Goal: Task Accomplishment & Management: Manage account settings

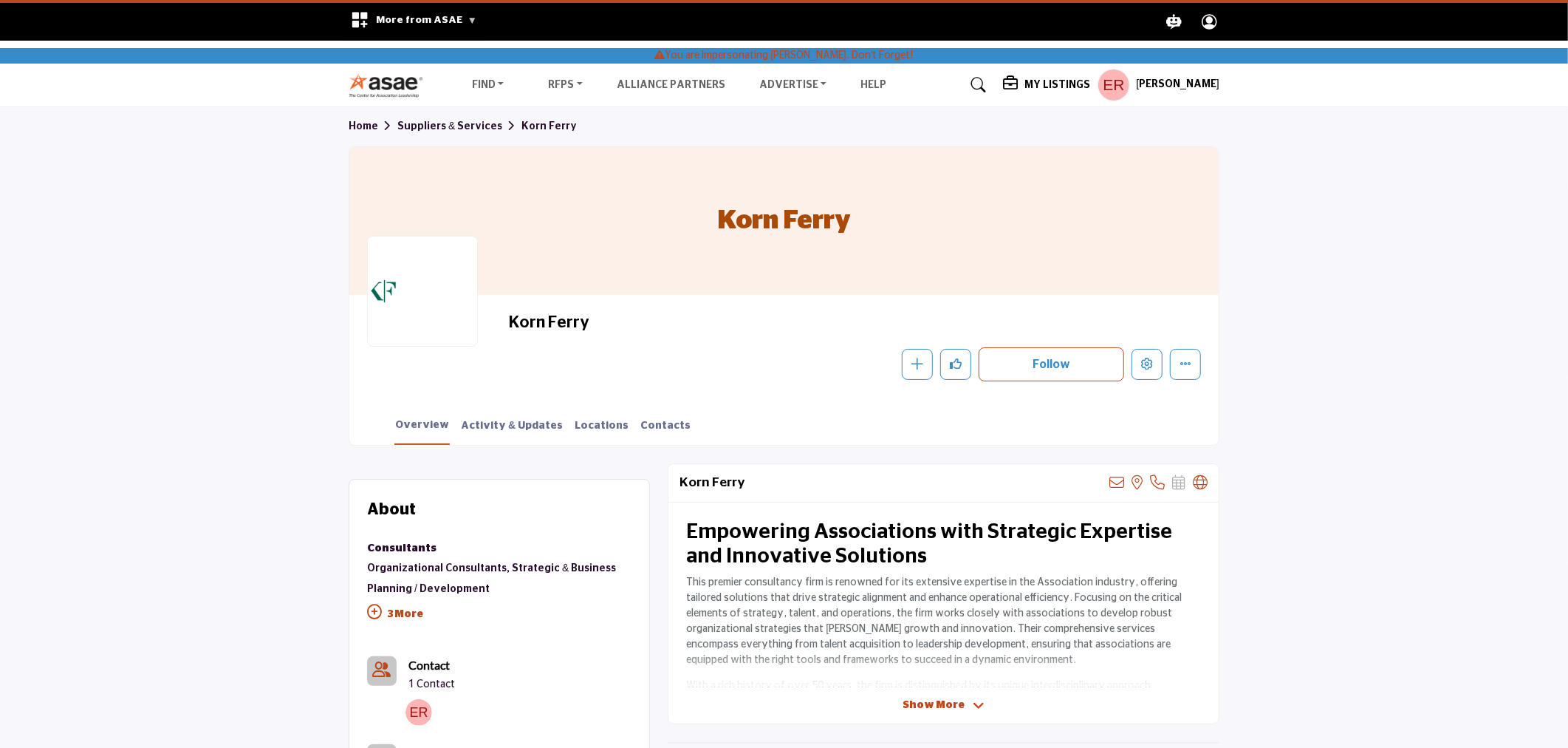
click at [1193, 94] on div "[PERSON_NAME] Stop Impersonating My Profile My Interests My Lists My Suppliers …" at bounding box center [1158, 85] width 121 height 32
click at [1196, 77] on div "[PERSON_NAME] Stop Impersonating My Profile My Interests My Lists My Suppliers …" at bounding box center [1158, 85] width 121 height 32
click at [1069, 85] on h5 "My Listings" at bounding box center [1057, 85] width 66 height 14
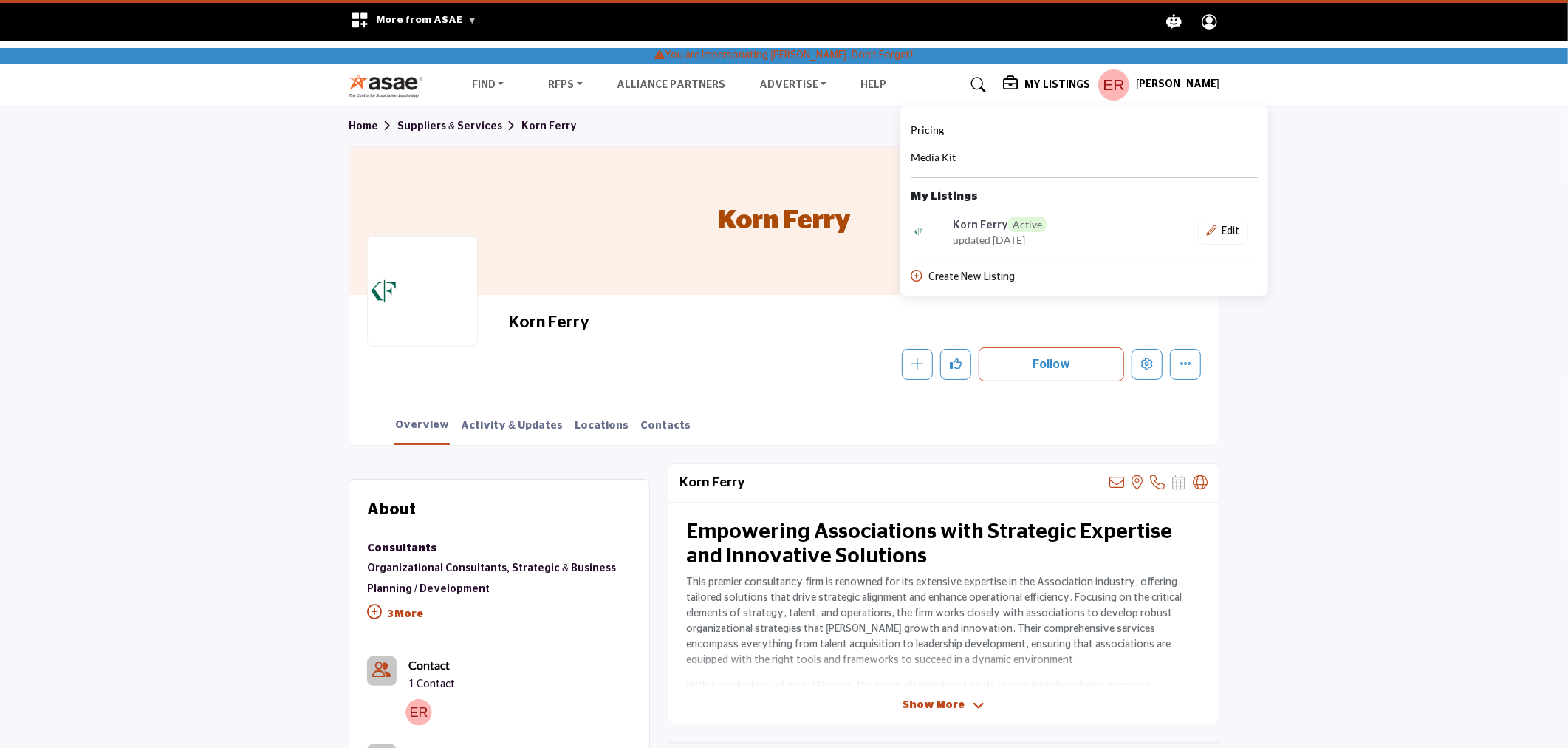
click at [1148, 87] on div "[PERSON_NAME] Stop Impersonating My Profile My Interests My Lists My Suppliers …" at bounding box center [1158, 85] width 121 height 32
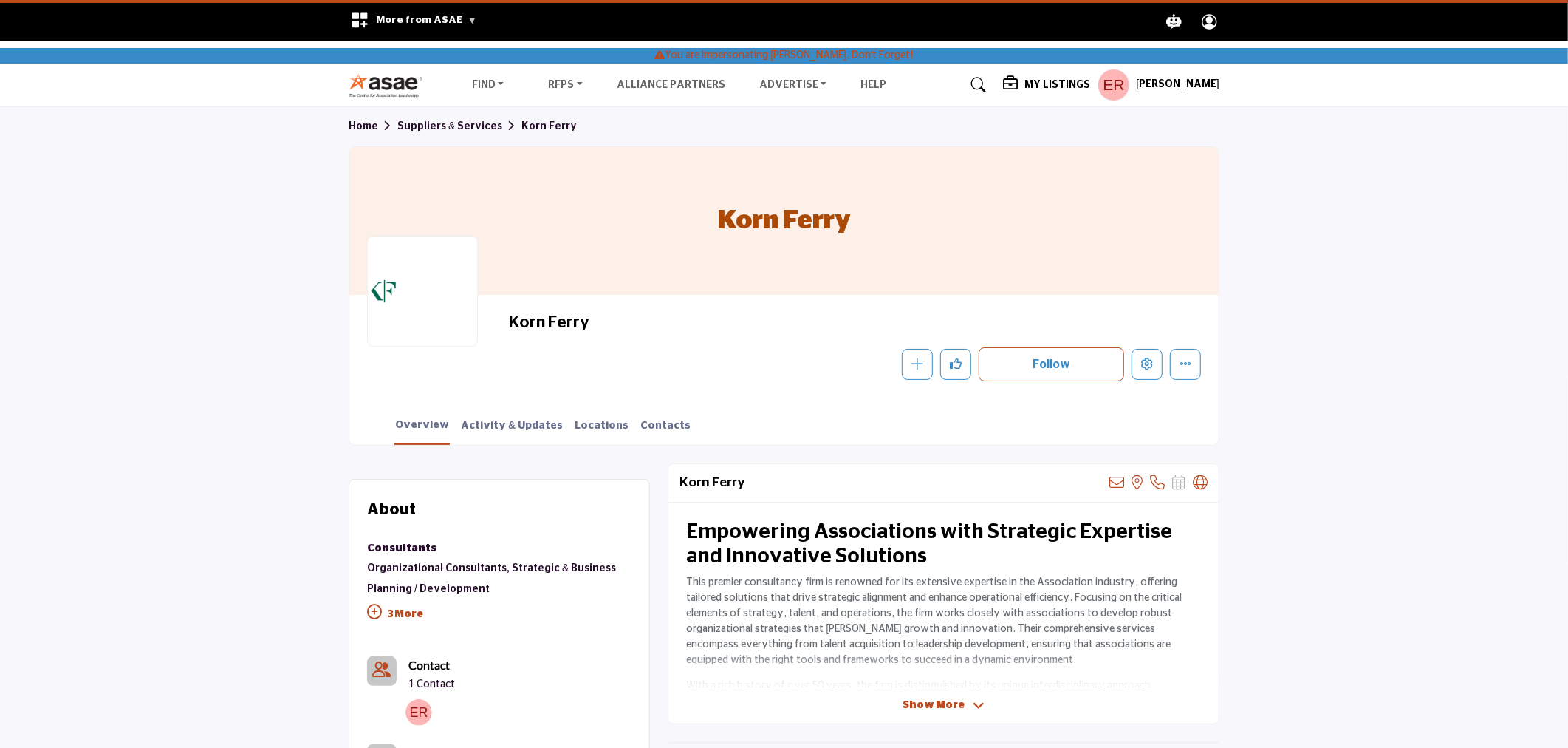
click at [1124, 81] on profile-featured-9e96dbe8-9545-47ed-bc7d-6c37f5e88bf9 "Show hide supplier dropdown" at bounding box center [1114, 85] width 32 height 32
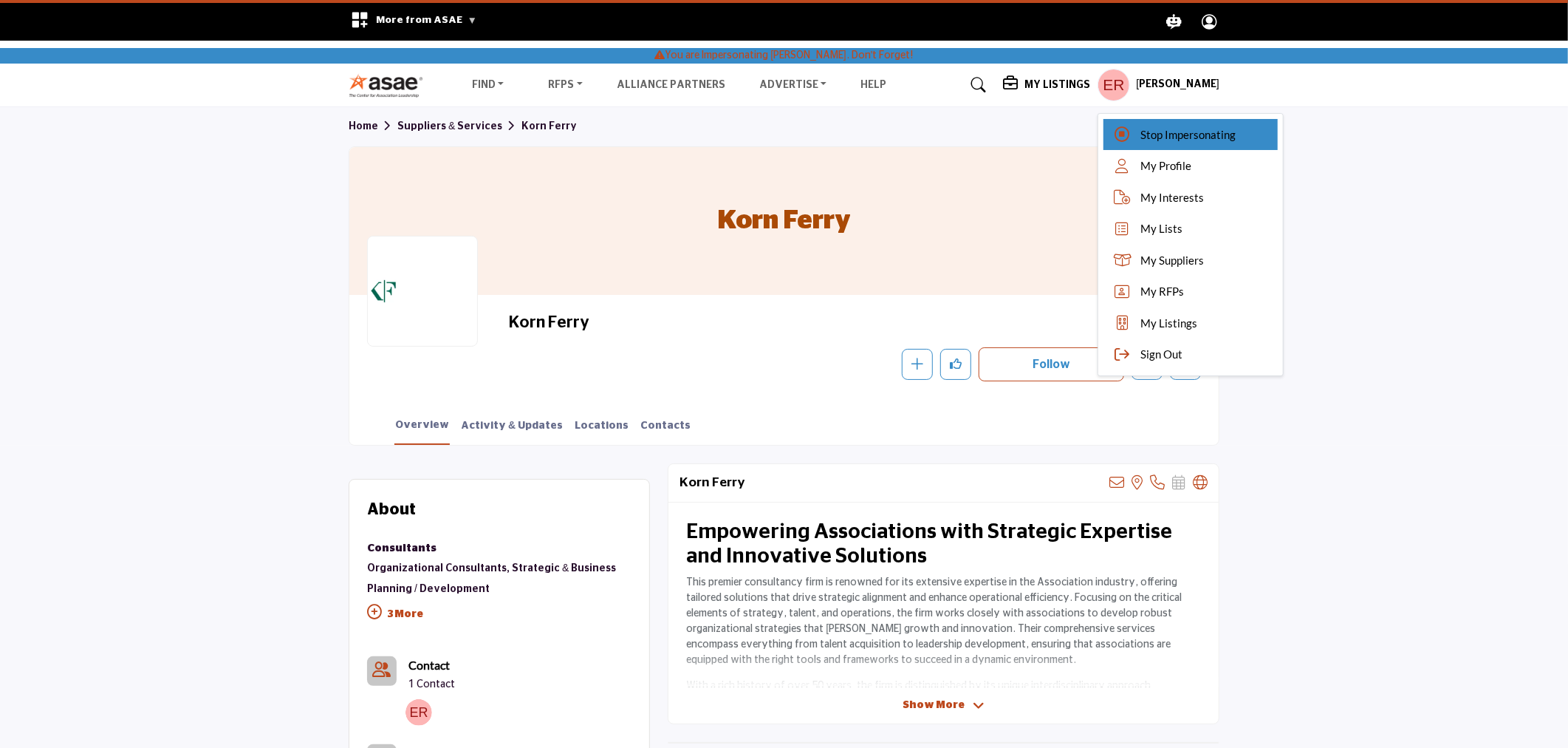
click at [1167, 133] on span "Stop Impersonating" at bounding box center [1188, 134] width 95 height 17
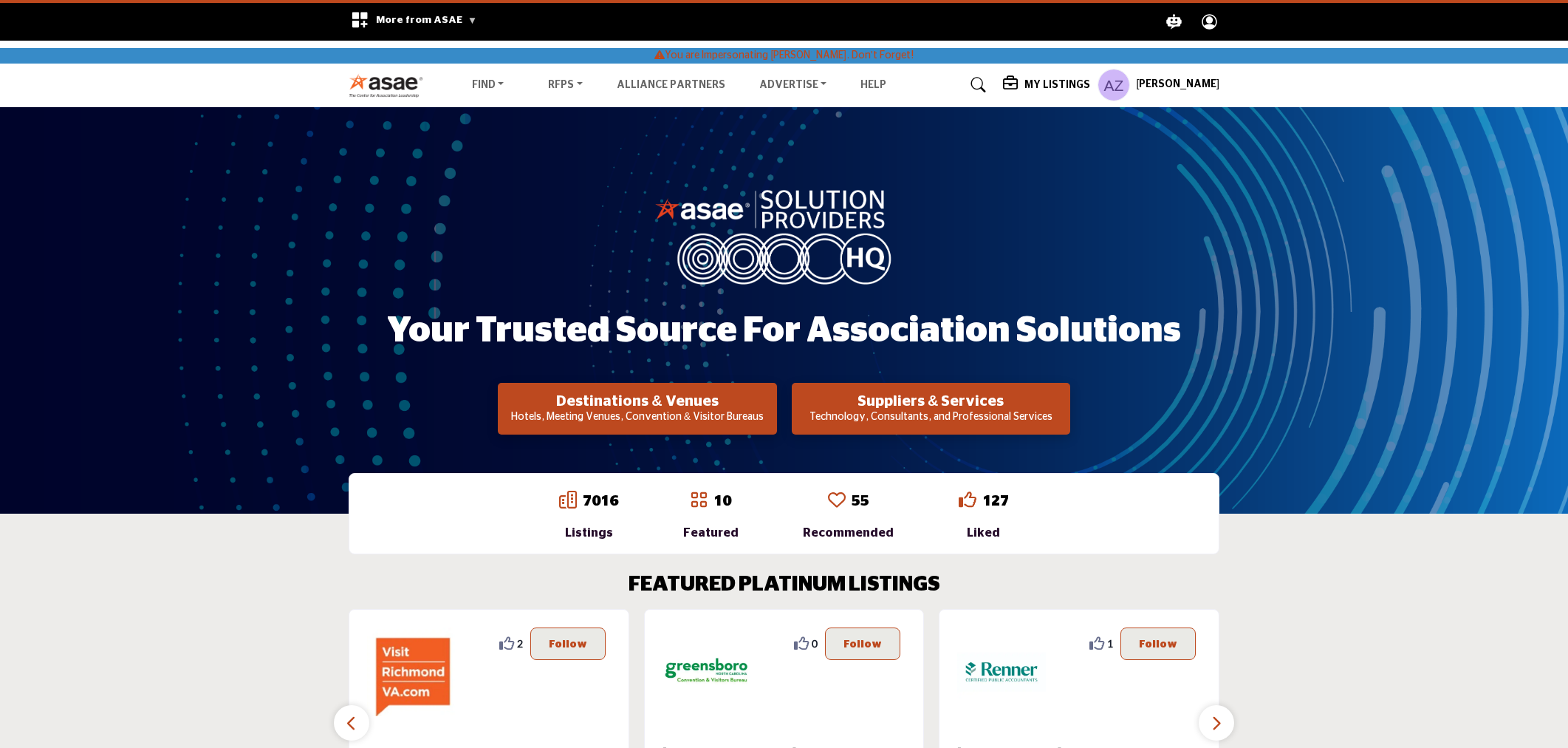
click at [1035, 84] on div "My Listings" at bounding box center [1046, 86] width 87 height 18
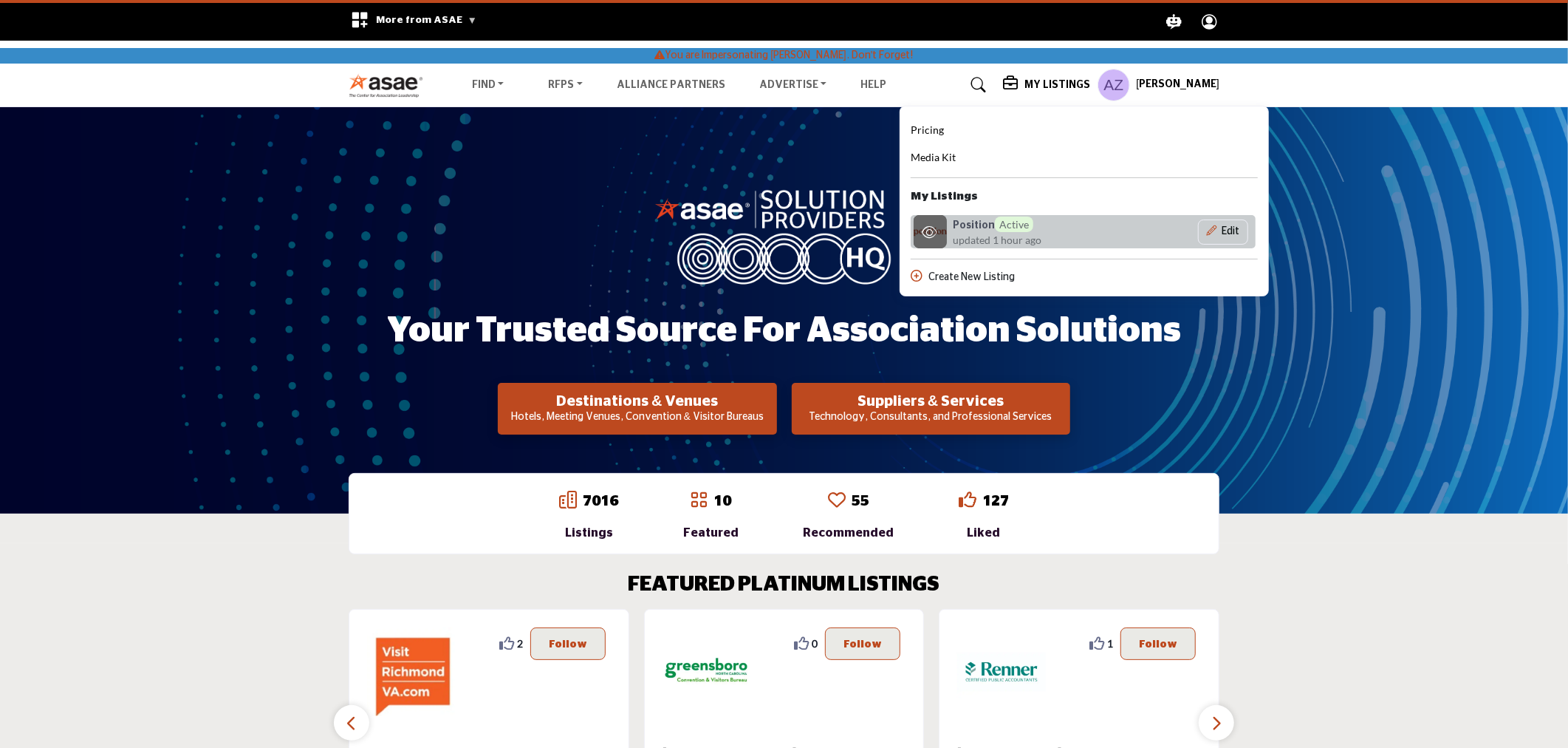
click at [999, 227] on h6 "Position Active" at bounding box center [993, 224] width 81 height 15
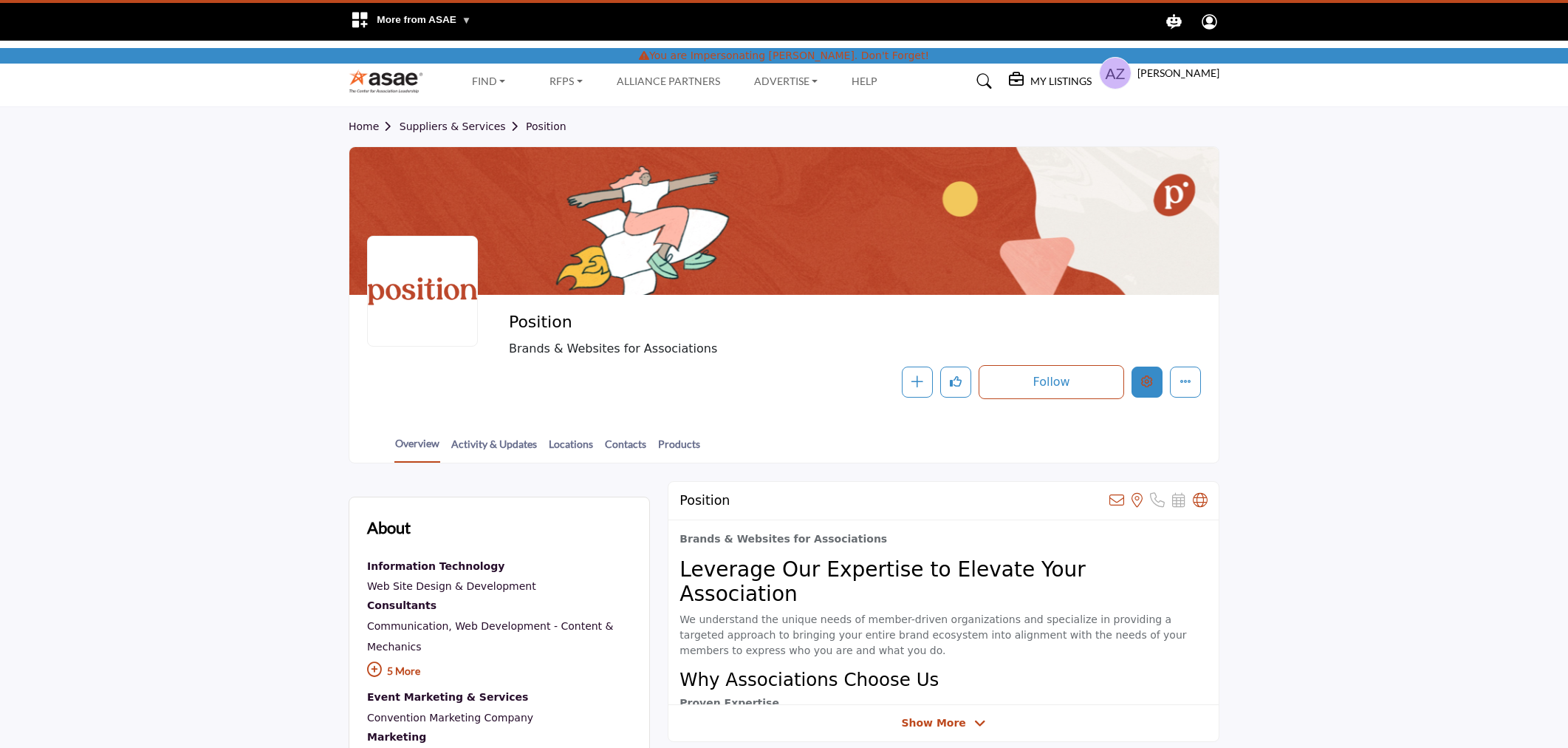
click at [1134, 372] on button "Edit company" at bounding box center [1147, 382] width 31 height 31
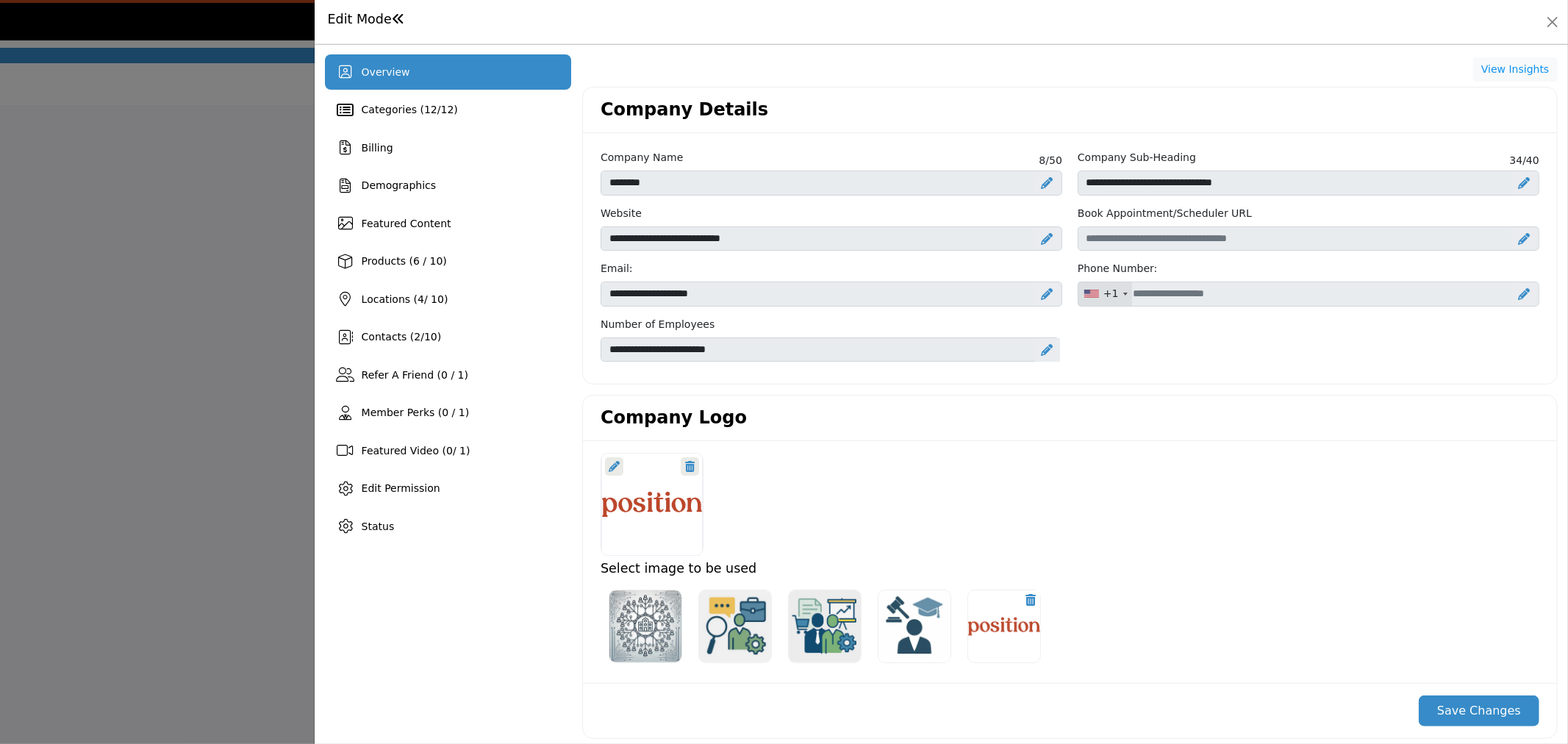
click at [0, 0] on div at bounding box center [0, 0] width 0 height 0
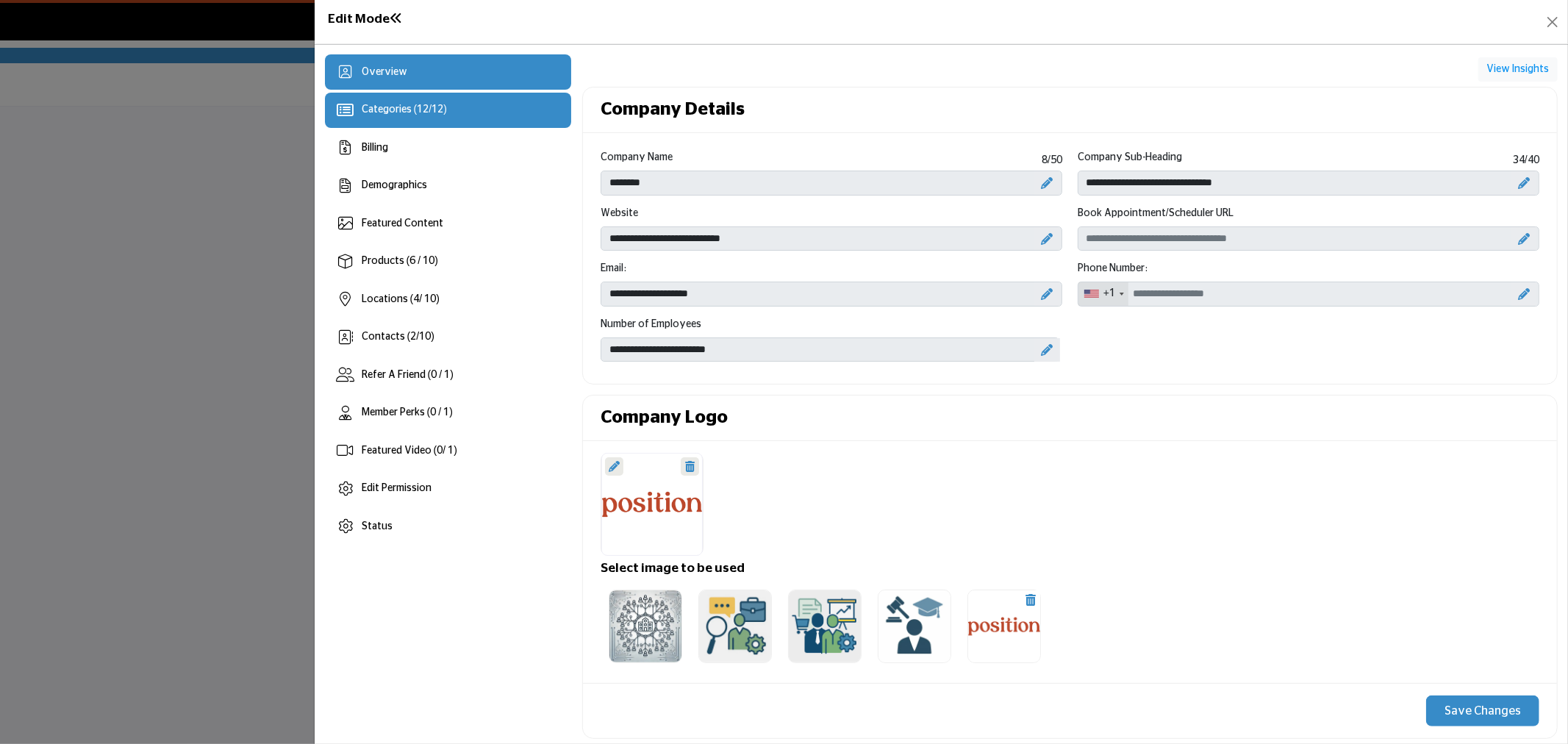
click at [442, 109] on span "12" at bounding box center [437, 109] width 12 height 10
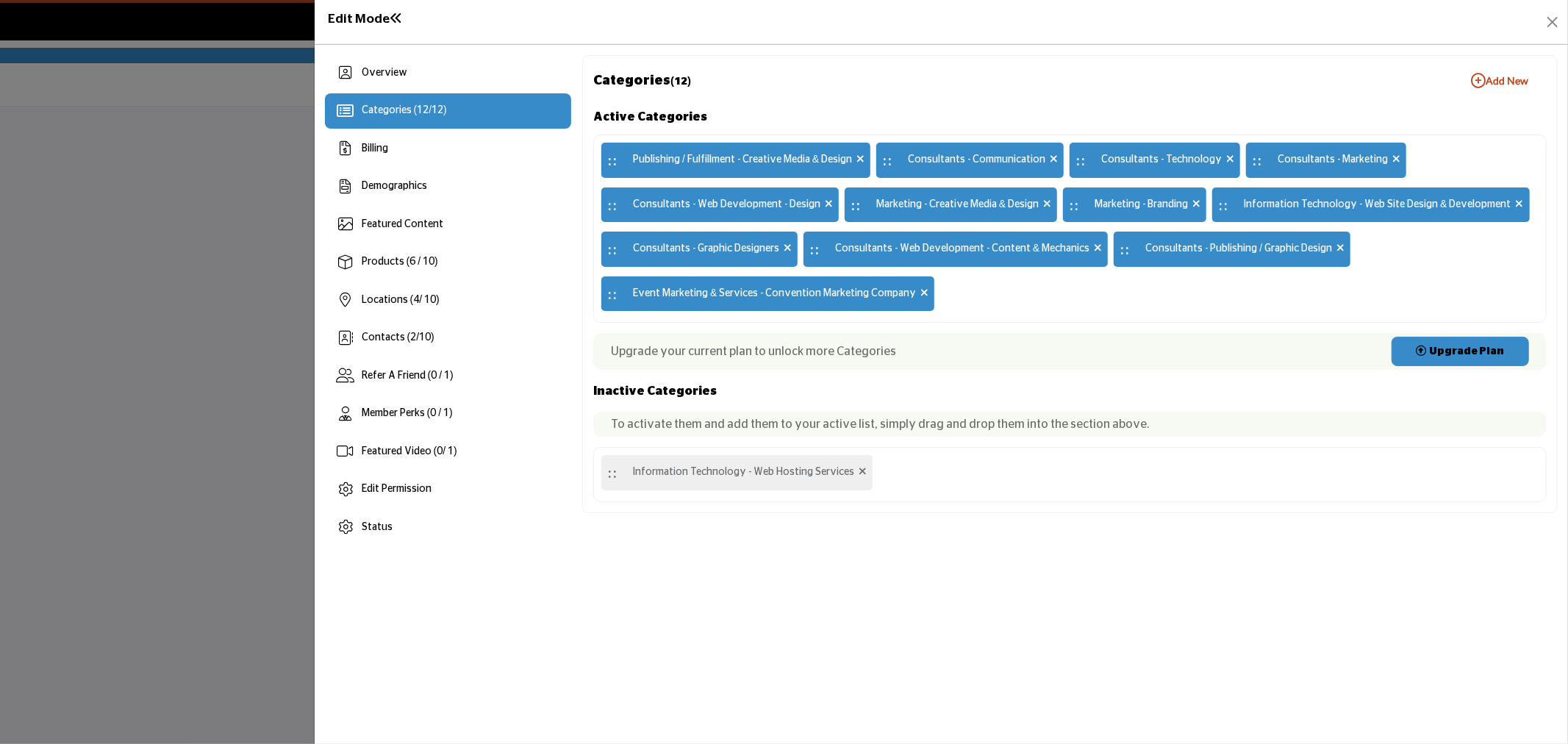
click at [1490, 84] on b "Add New Add New" at bounding box center [1499, 81] width 57 height 14
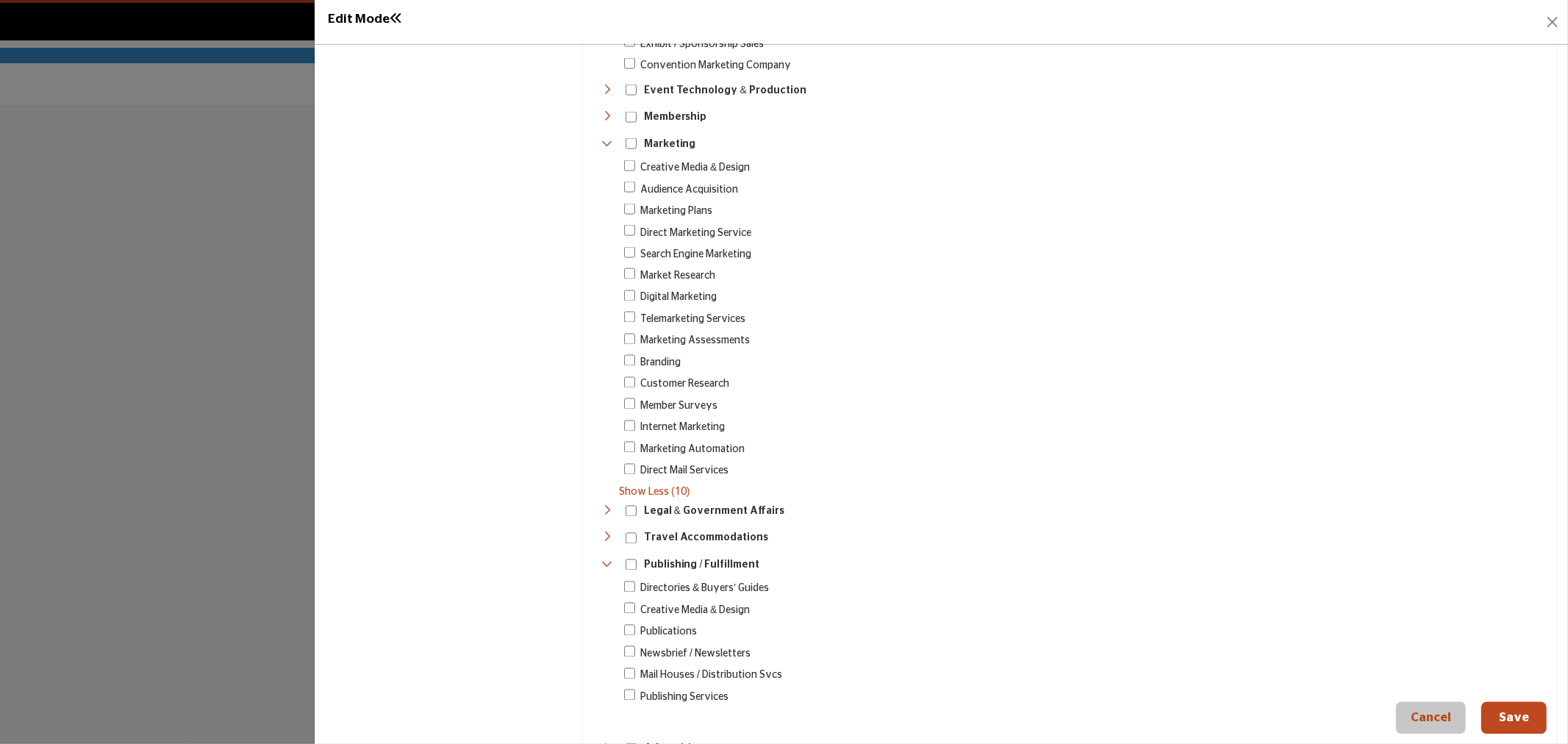
scroll to position [2360, 0]
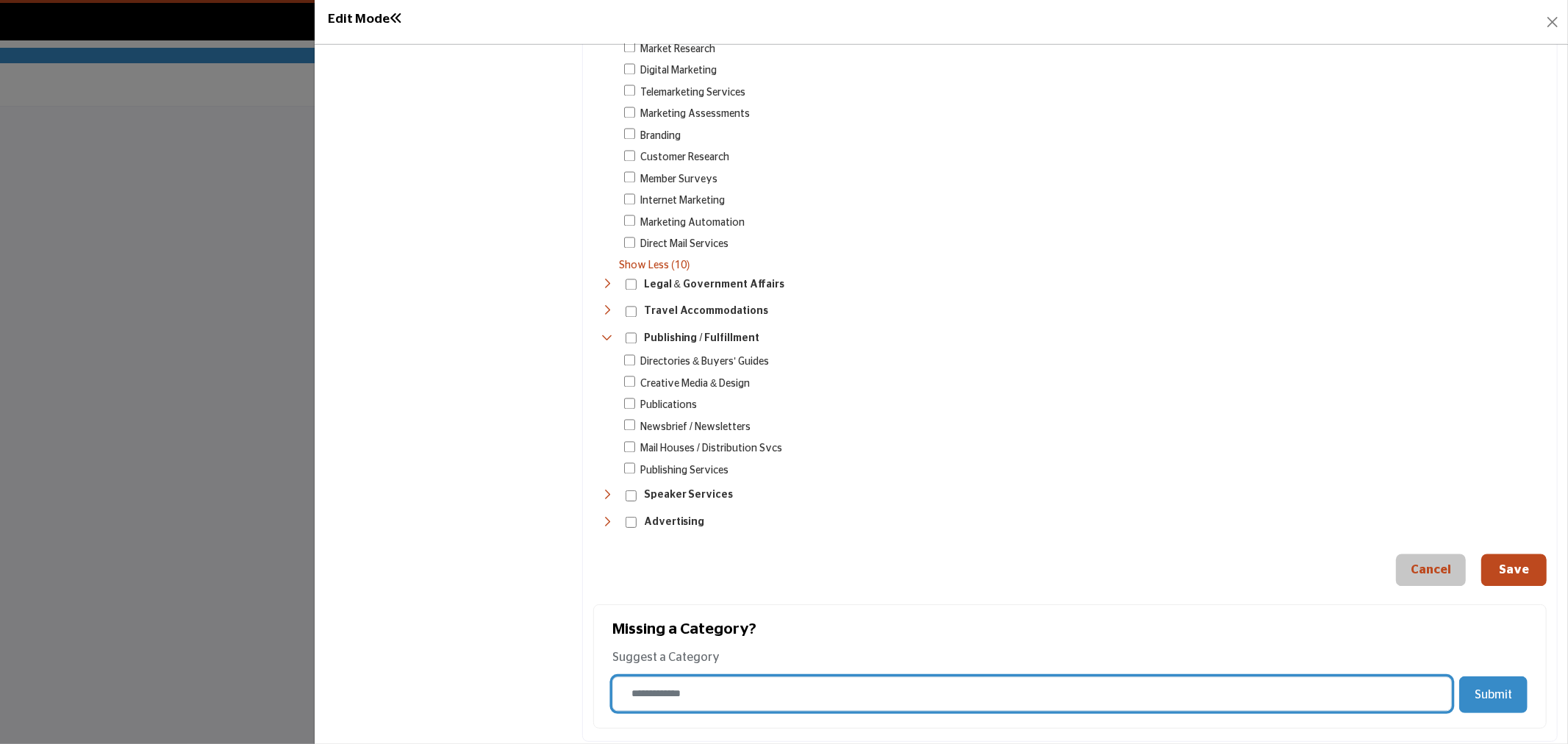
click at [681, 695] on input "Category Name" at bounding box center [1032, 694] width 839 height 35
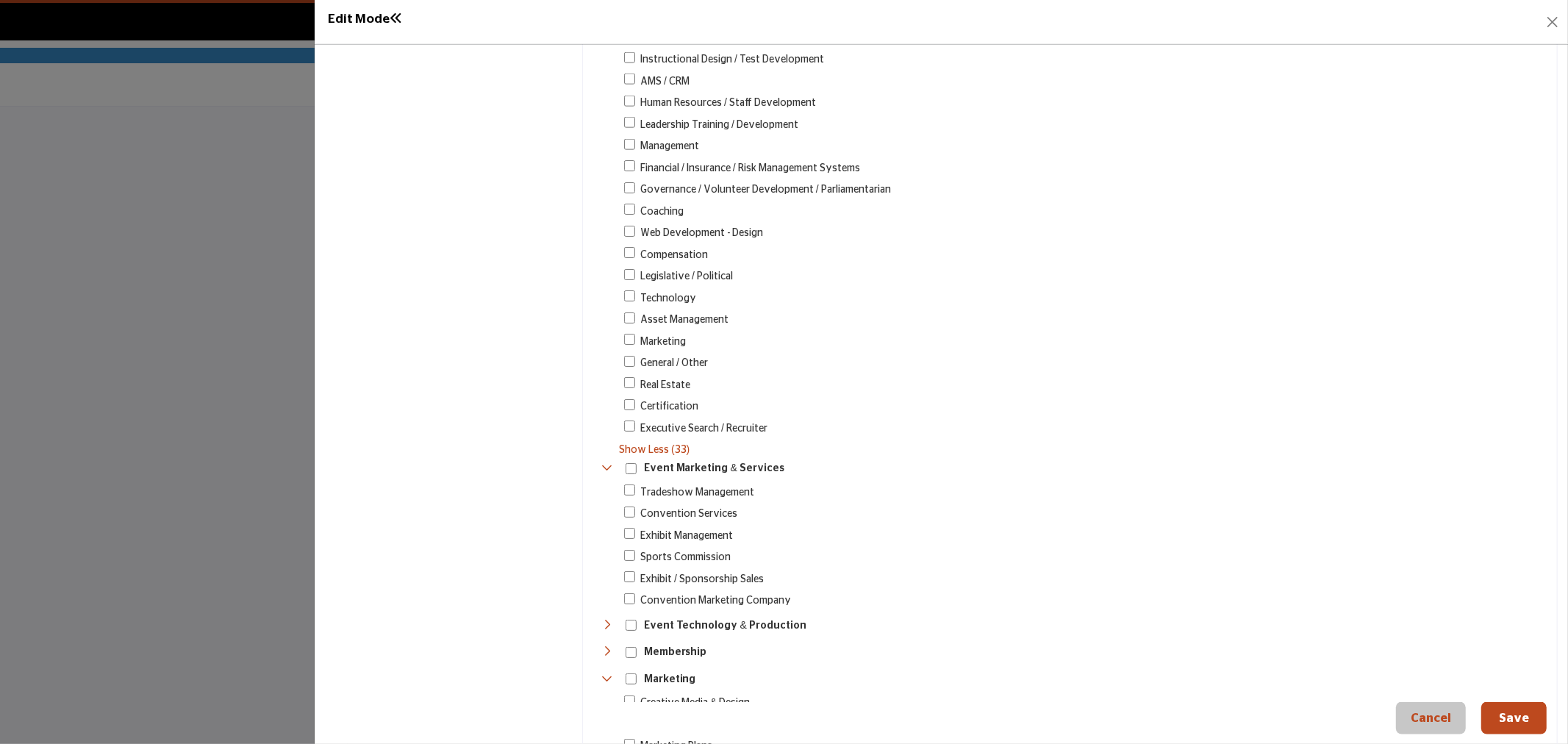
scroll to position [1461, 0]
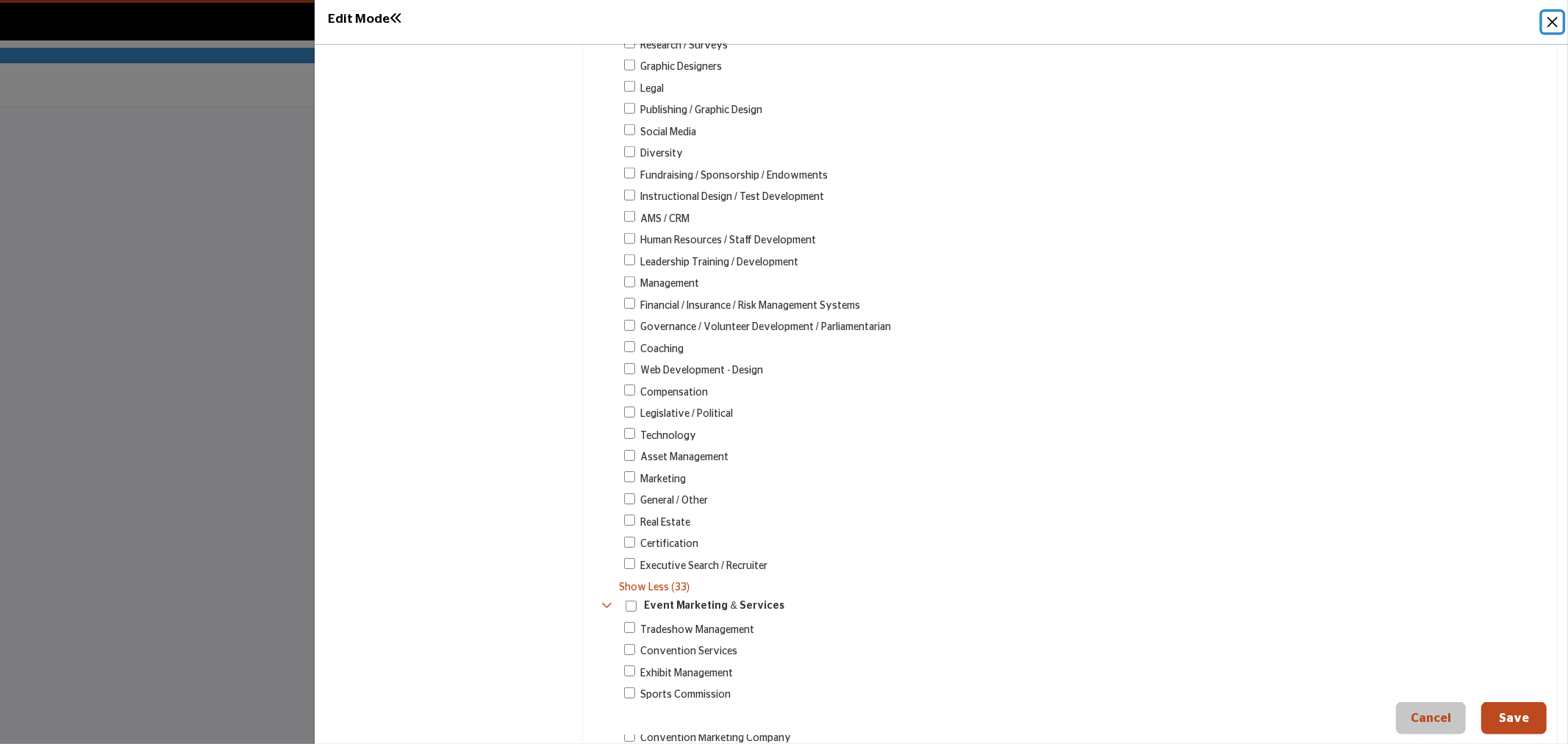
click at [1552, 22] on button "Close" at bounding box center [1552, 21] width 21 height 21
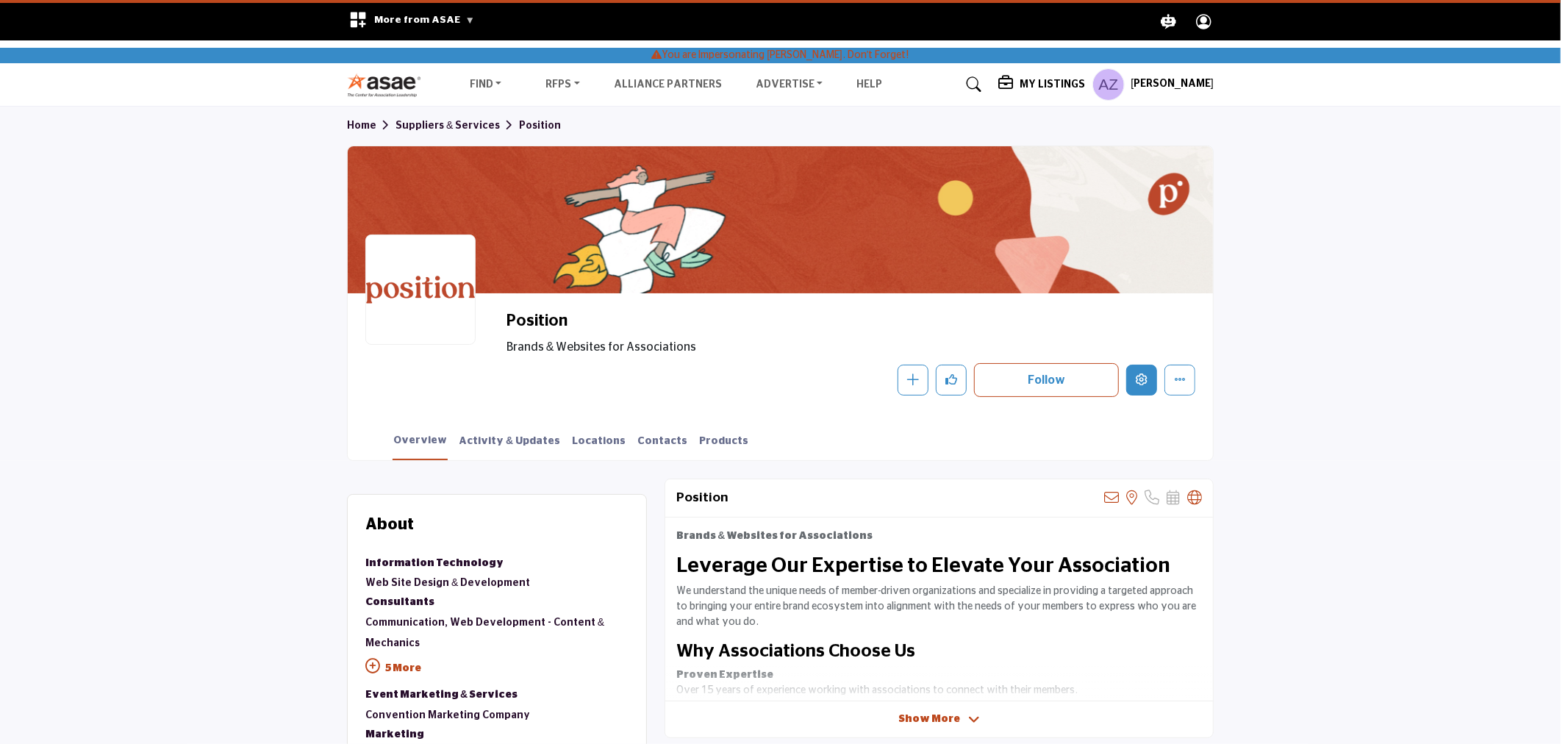
click at [1144, 380] on icon "Edit company" at bounding box center [1141, 379] width 12 height 12
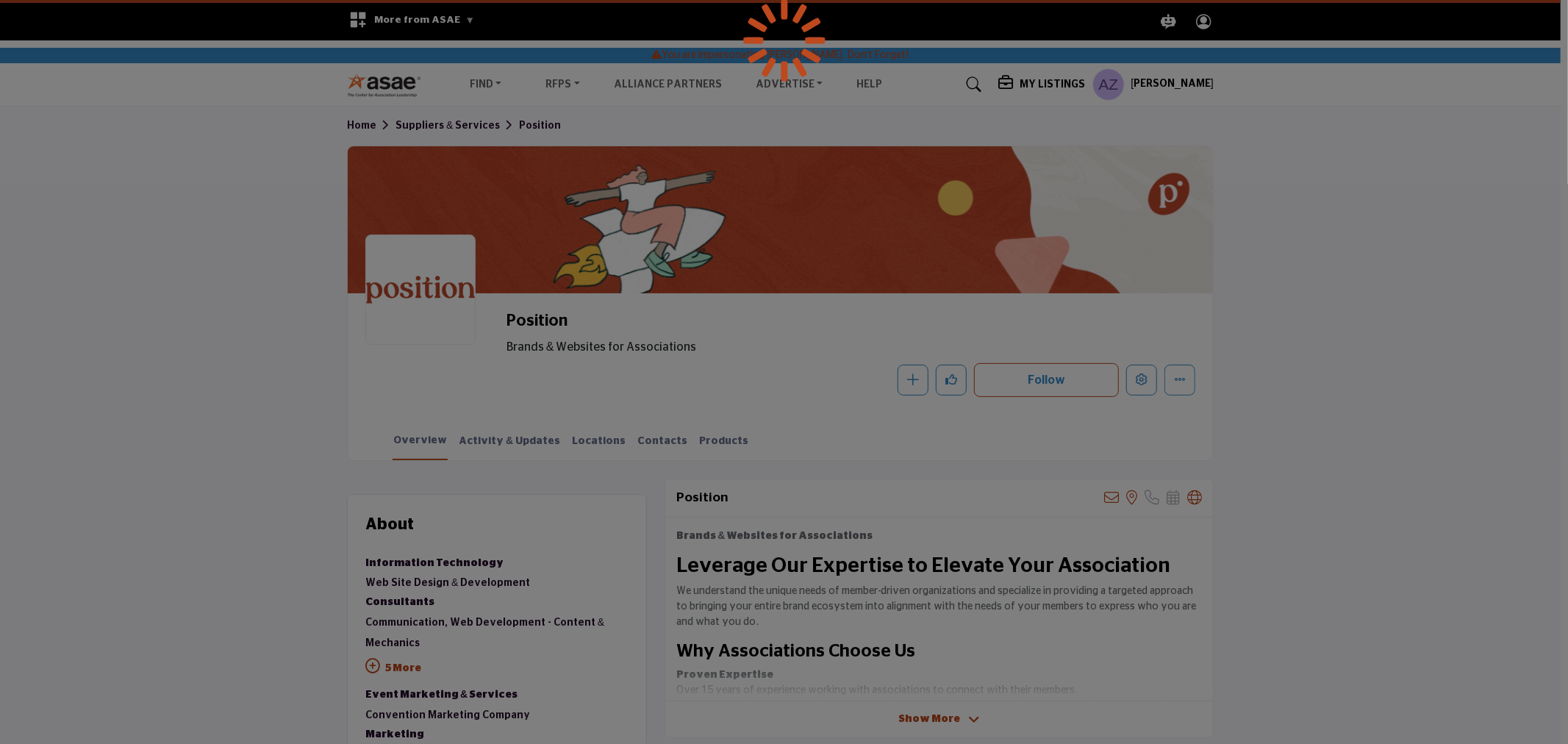
scroll to position [1441, 0]
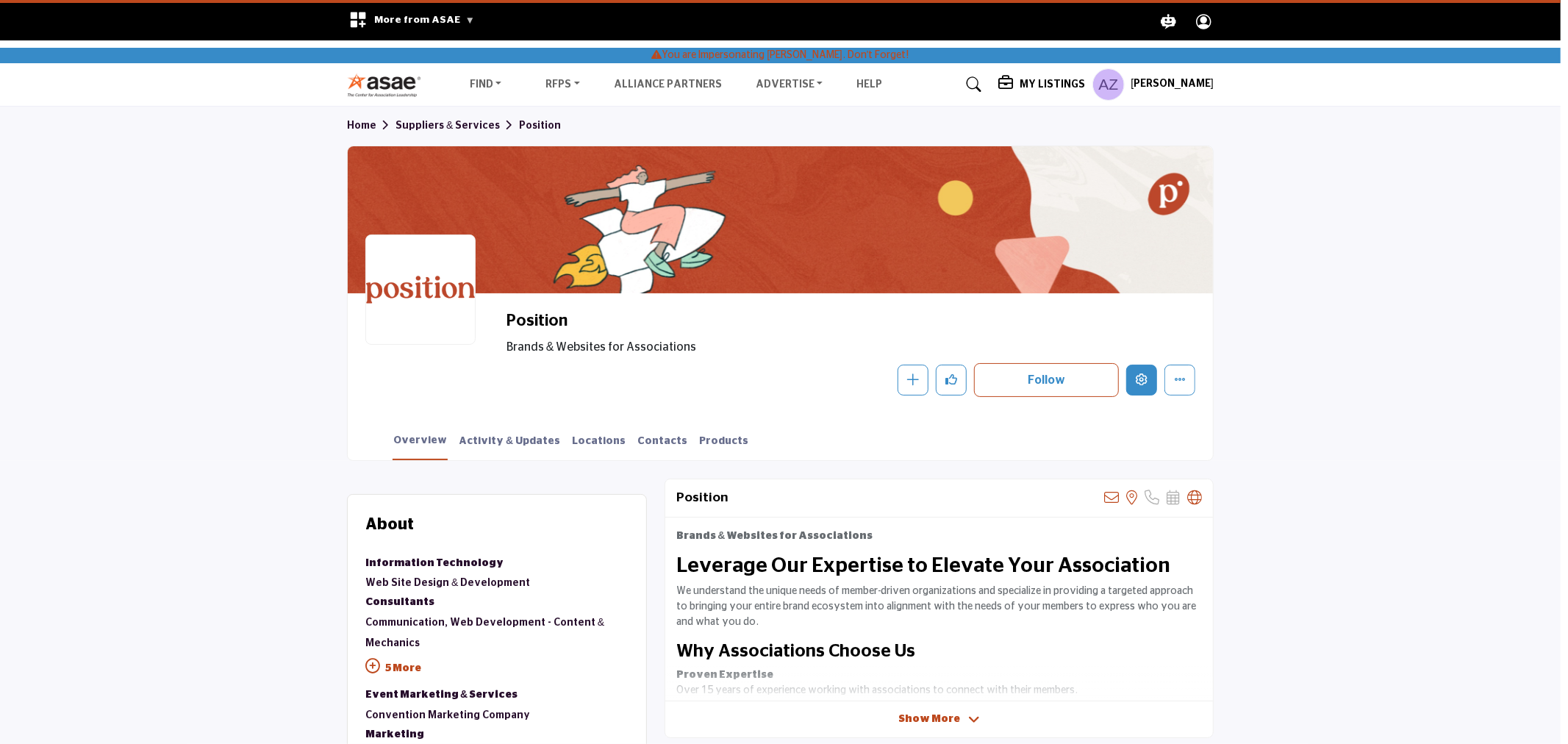
click at [1144, 380] on icon "Edit company" at bounding box center [1141, 379] width 12 height 12
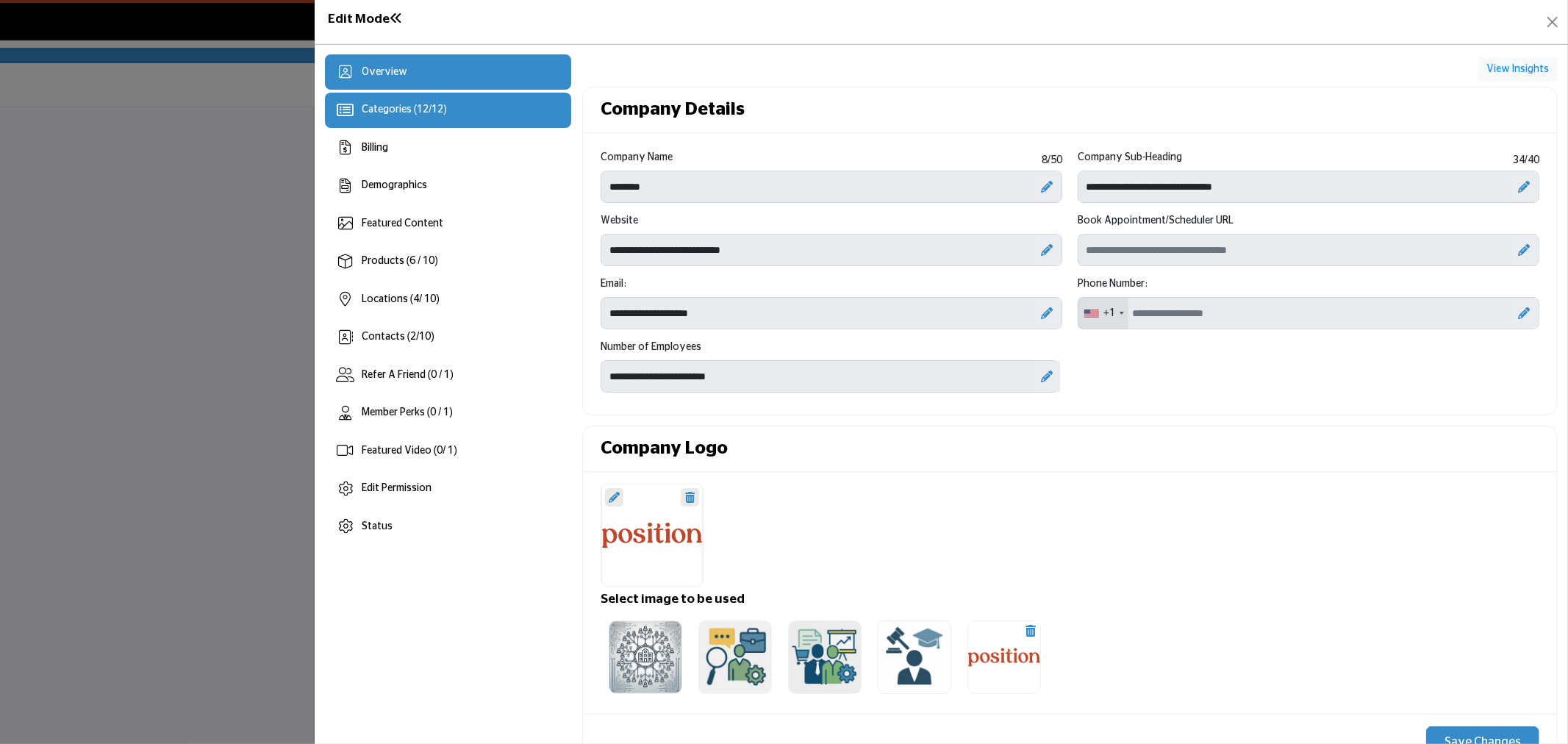
click at [427, 106] on span "12" at bounding box center [422, 109] width 12 height 10
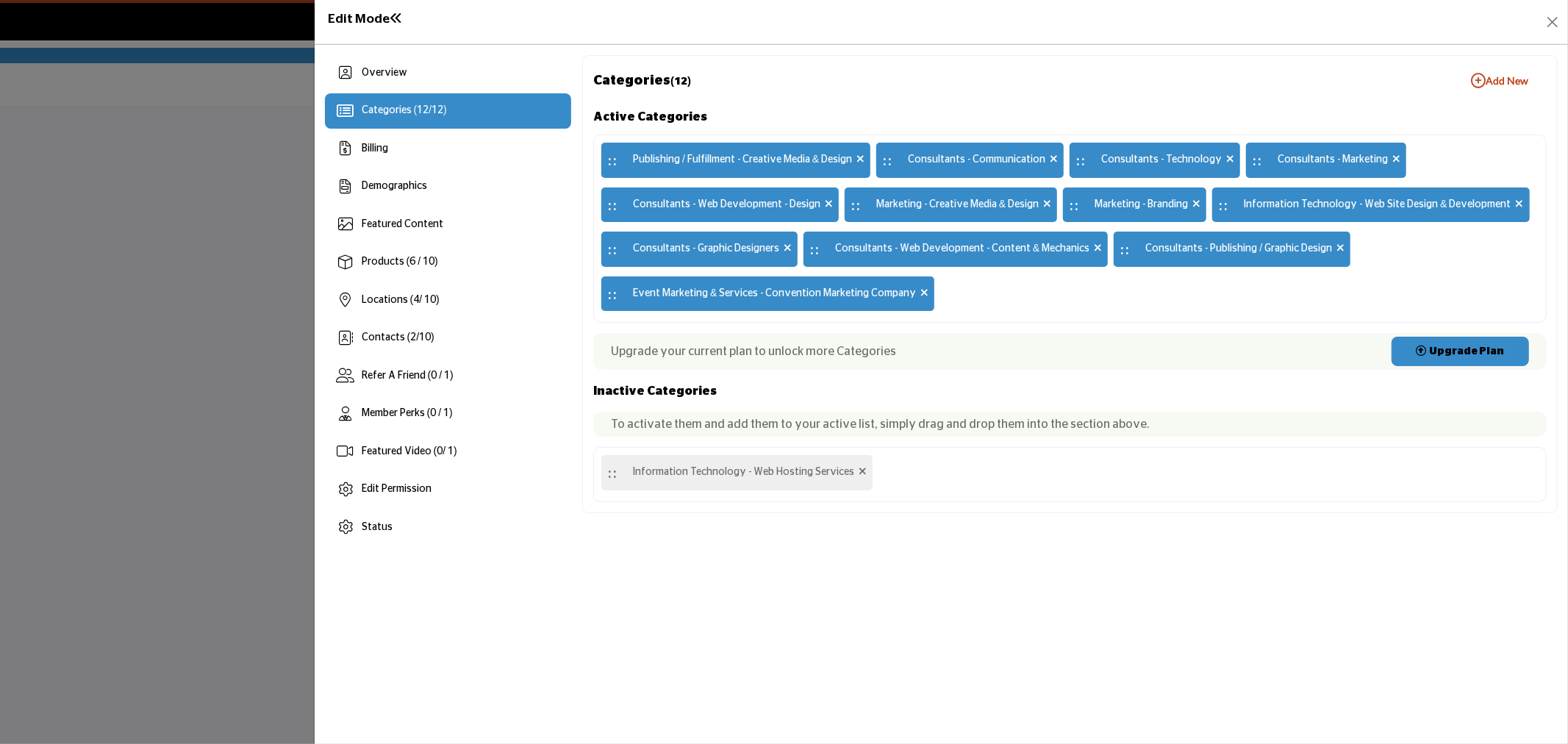
click at [1489, 82] on b "Add New Add New" at bounding box center [1499, 81] width 57 height 14
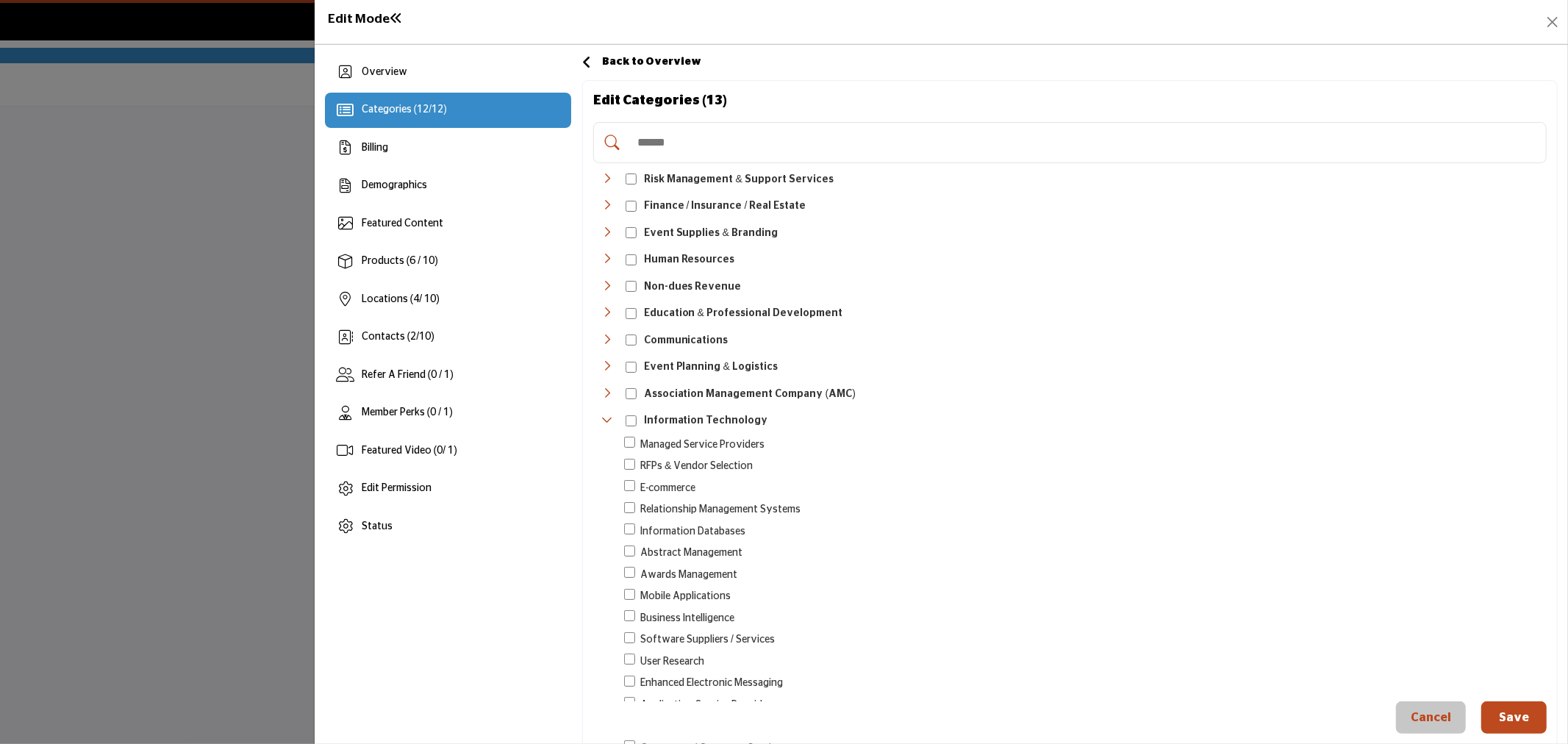
click at [746, 149] on input "Search Category" at bounding box center [1085, 142] width 910 height 32
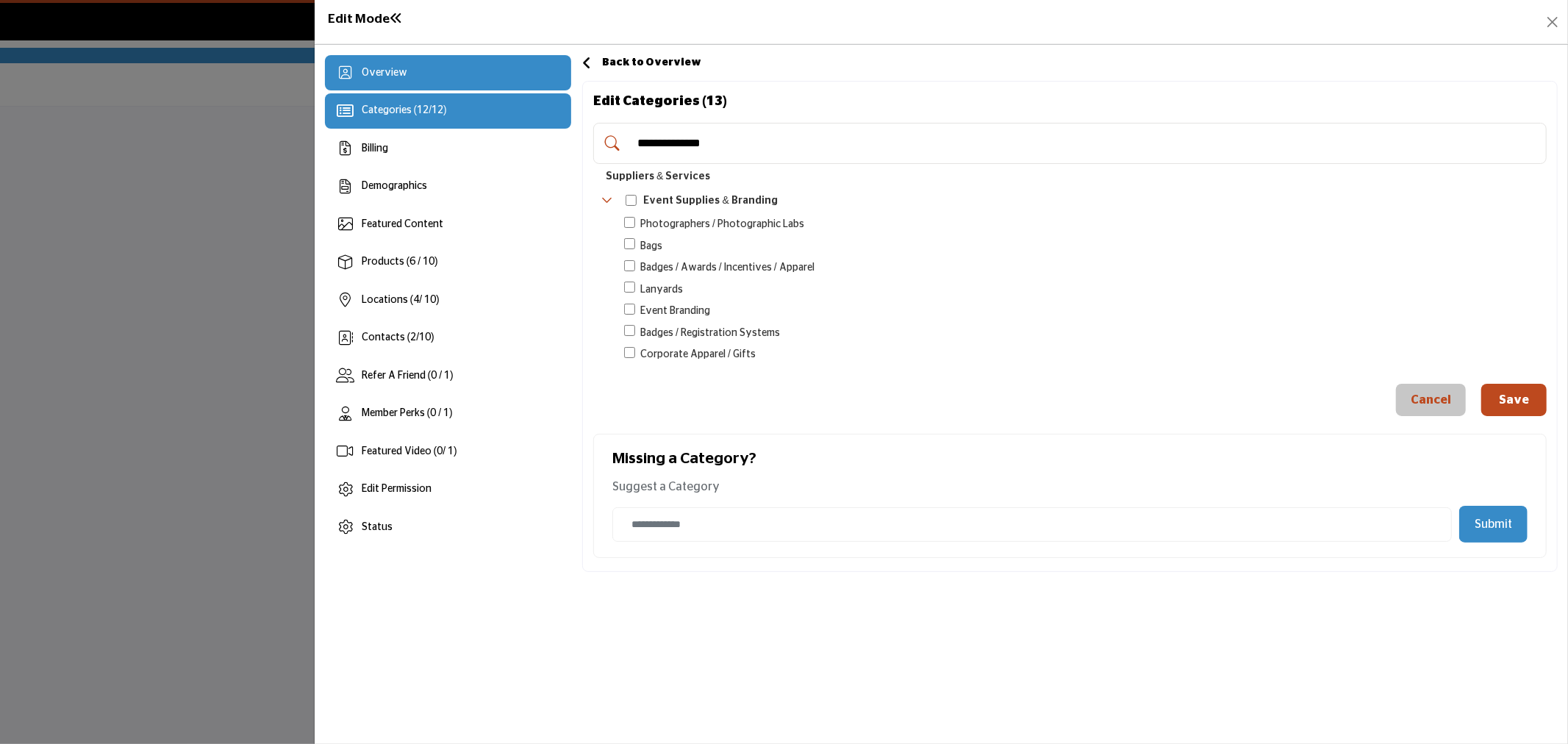
type input "**********"
click at [1559, 10] on div "Edit Mode" at bounding box center [941, 21] width 1253 height 44
click at [1547, 15] on button "Close" at bounding box center [1552, 21] width 21 height 21
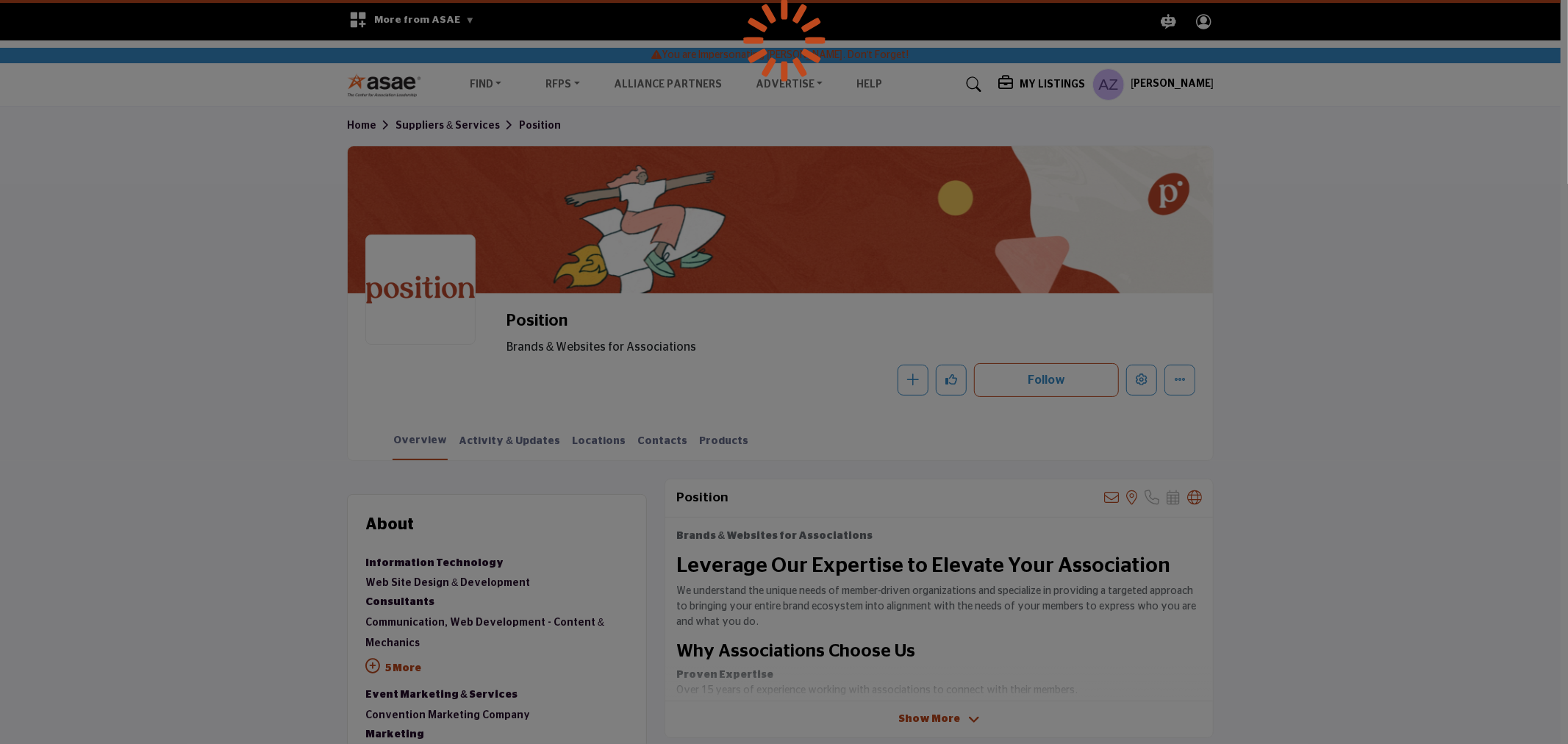
click at [1173, 81] on div at bounding box center [784, 372] width 1568 height 744
click at [1170, 82] on div at bounding box center [784, 372] width 1568 height 744
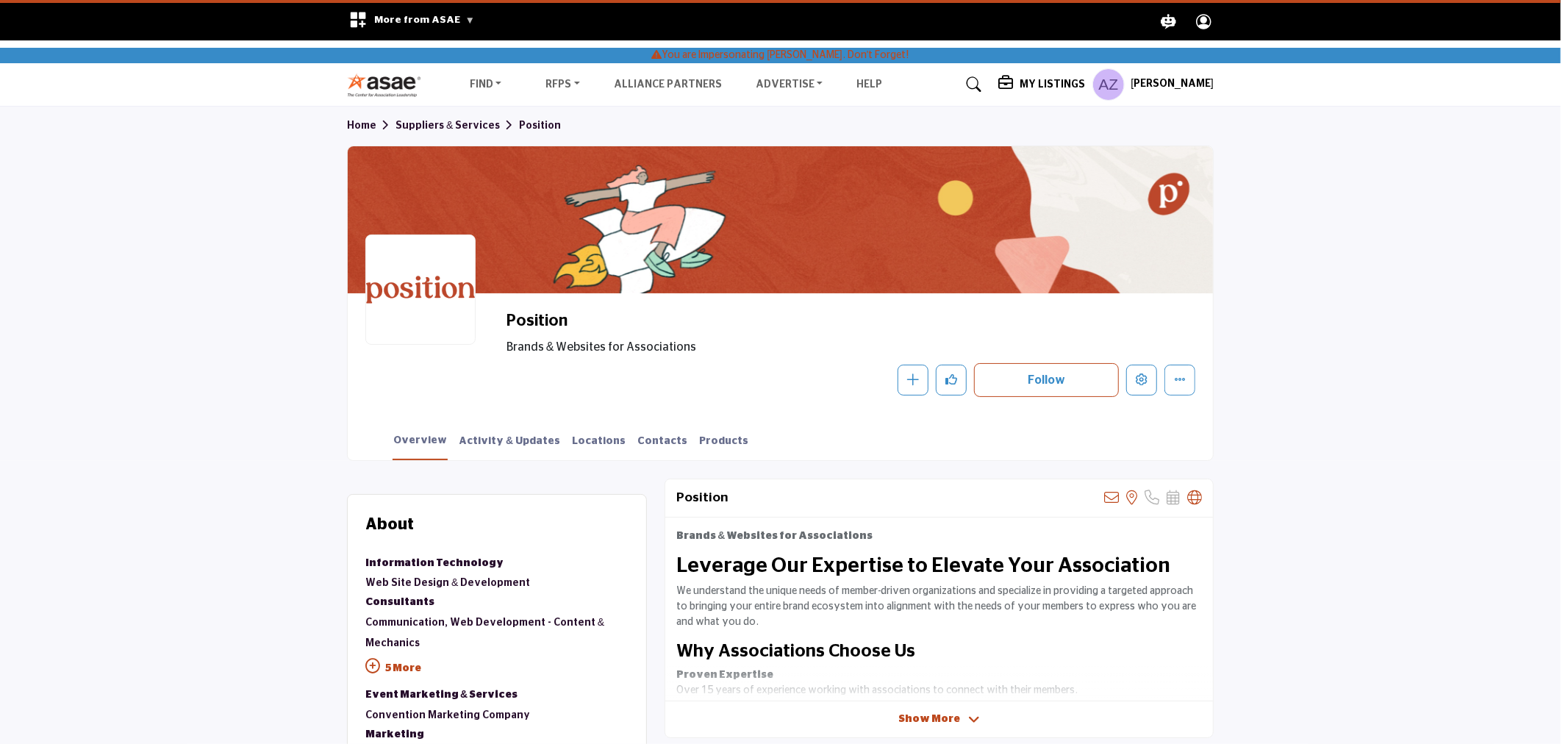
click at [1170, 82] on h5 "Ali Zamanian" at bounding box center [1172, 84] width 83 height 14
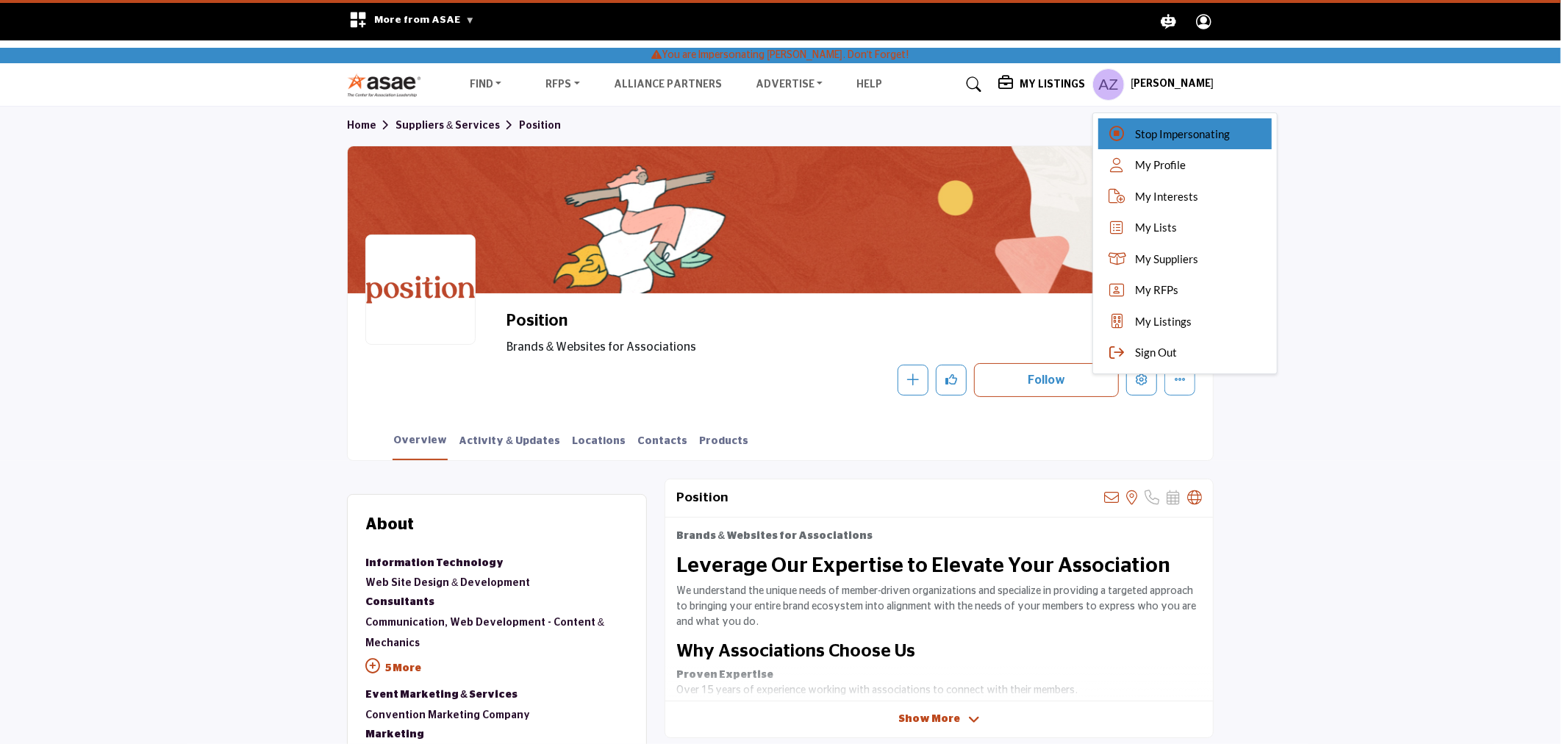
click at [1141, 133] on div "Stop Impersonating" at bounding box center [1185, 133] width 174 height 31
click at [0, 0] on div at bounding box center [0, 0] width 0 height 0
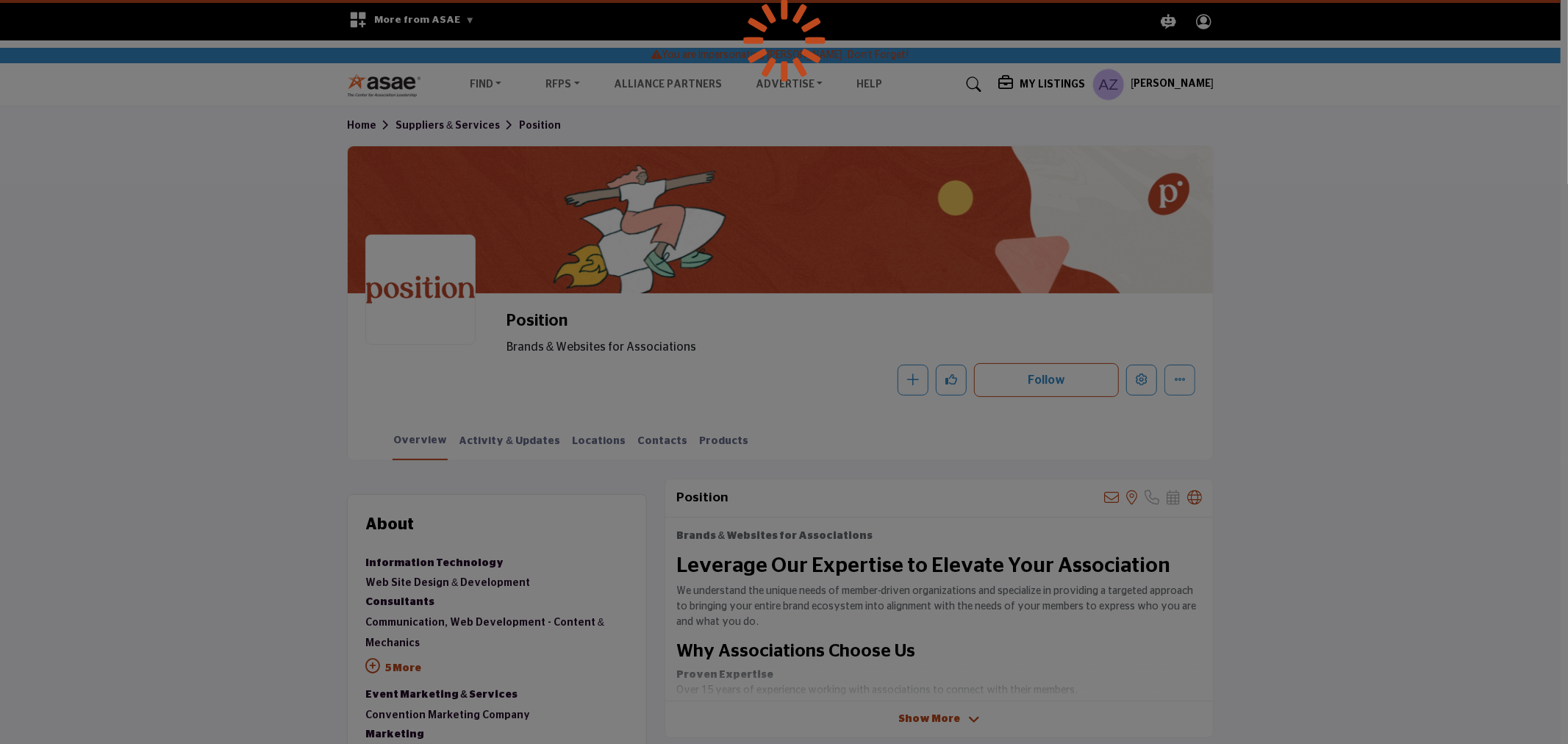
click at [1136, 130] on div at bounding box center [784, 372] width 1568 height 744
